Goal: Transaction & Acquisition: Obtain resource

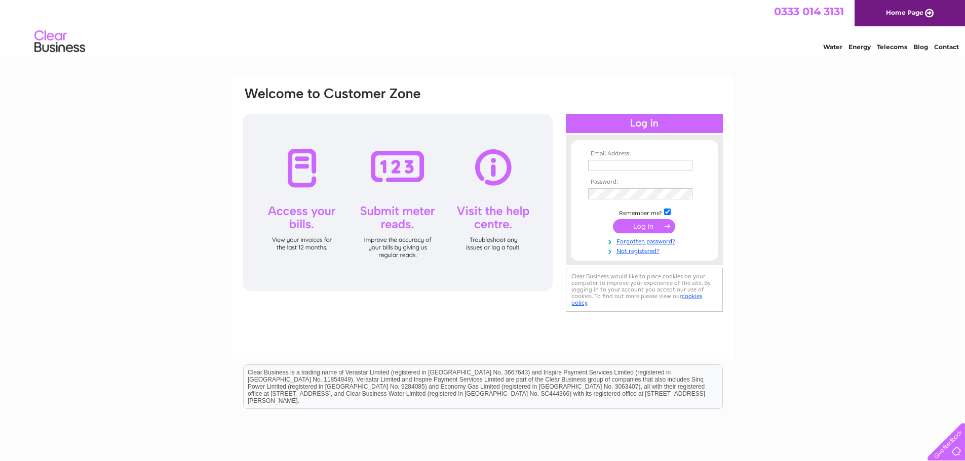
type input "Finance@garvaldedinburgh.org.uk"
click at [641, 222] on input "submit" at bounding box center [644, 226] width 62 height 14
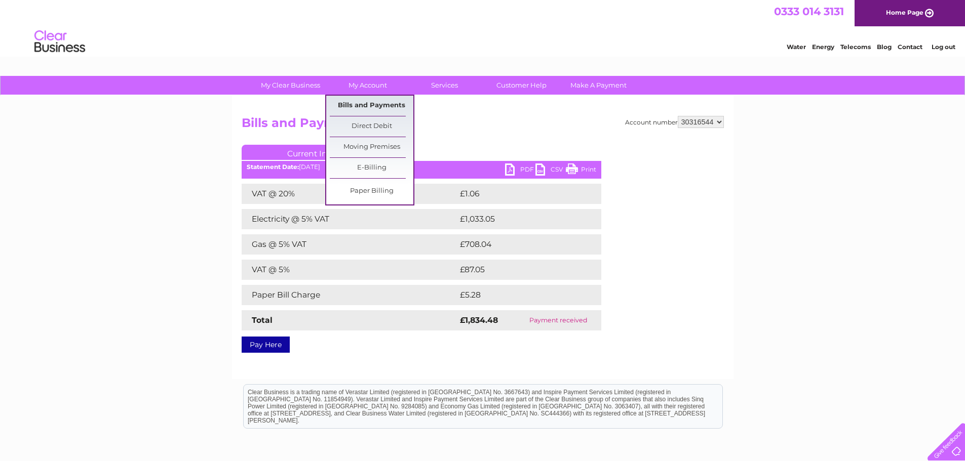
click at [389, 106] on link "Bills and Payments" at bounding box center [372, 106] width 84 height 20
click at [360, 104] on link "Bills and Payments" at bounding box center [372, 106] width 84 height 20
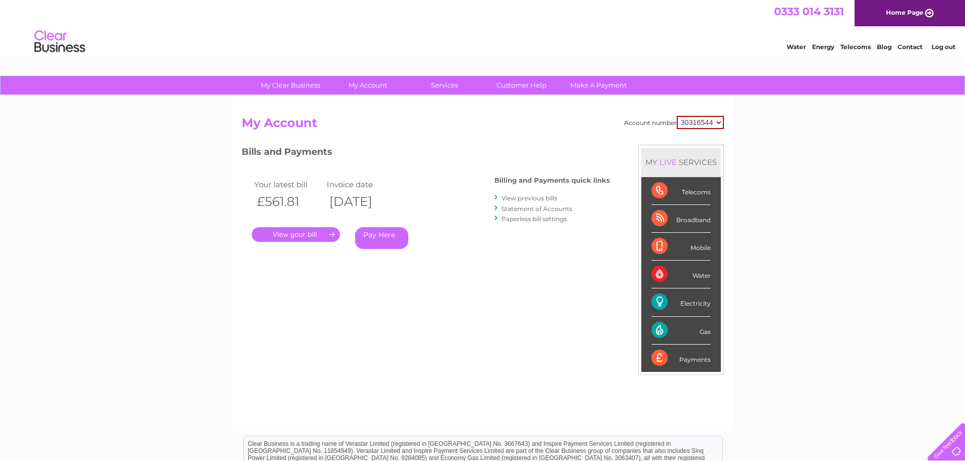
click at [307, 237] on link "." at bounding box center [296, 234] width 88 height 15
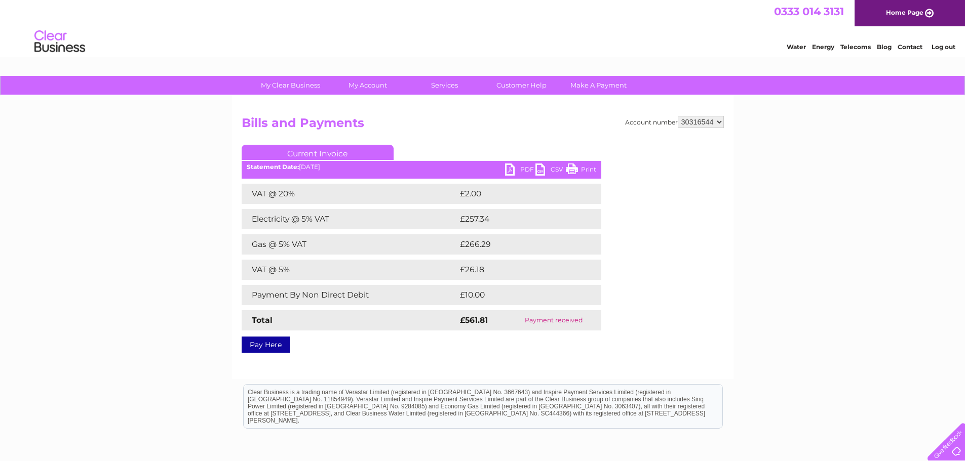
click at [945, 46] on link "Log out" at bounding box center [943, 47] width 24 height 8
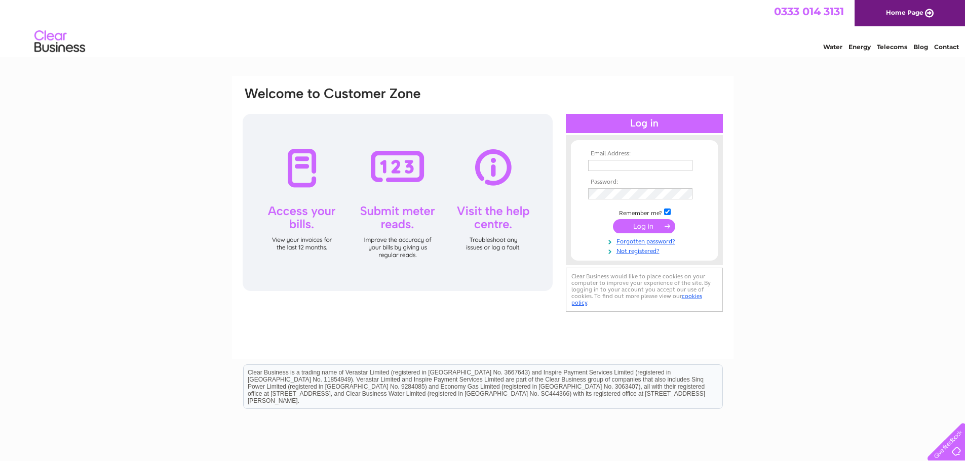
type input "[EMAIL_ADDRESS][DOMAIN_NAME]"
click at [637, 224] on input "submit" at bounding box center [644, 226] width 62 height 14
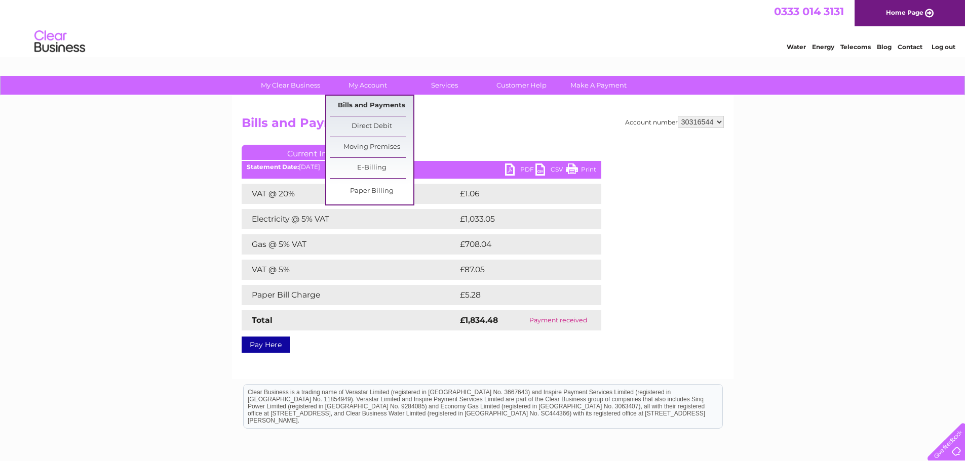
click at [360, 104] on link "Bills and Payments" at bounding box center [372, 106] width 84 height 20
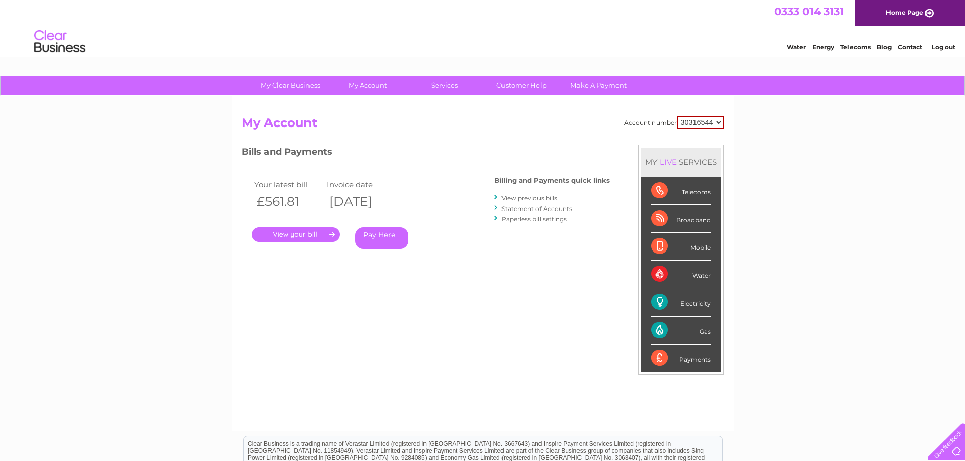
click at [293, 234] on link "." at bounding box center [296, 234] width 88 height 15
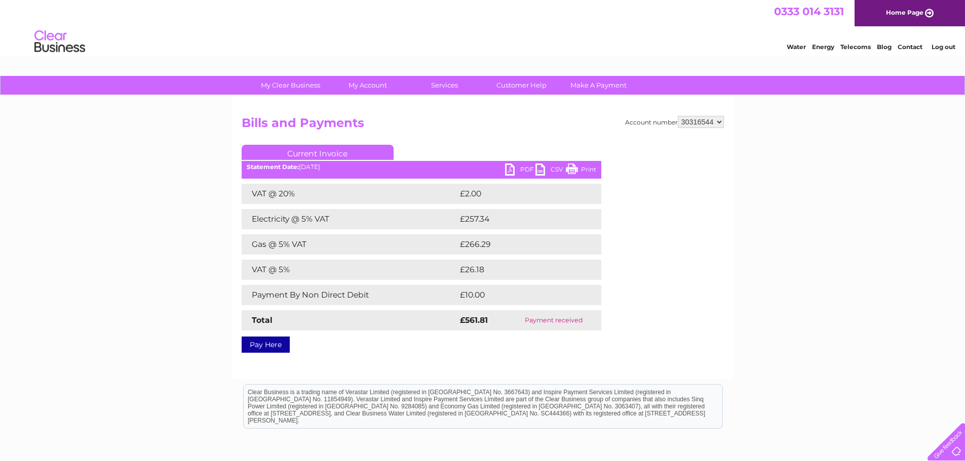
click at [527, 164] on link "PDF" at bounding box center [520, 171] width 30 height 15
